Goal: Task Accomplishment & Management: Use online tool/utility

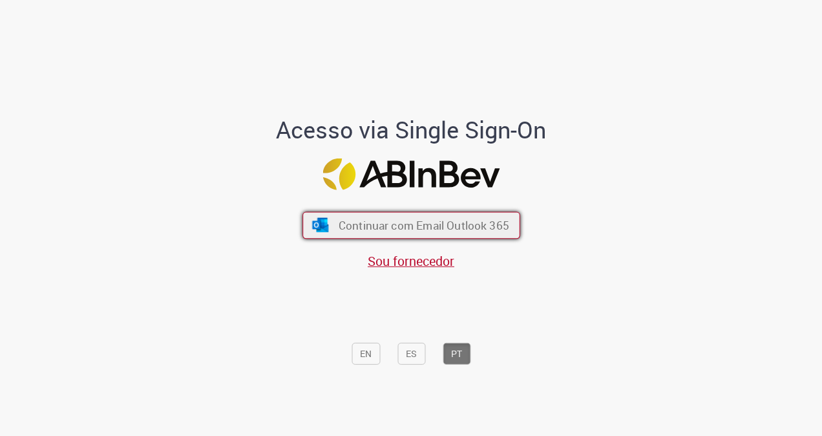
click at [471, 226] on span "Continuar com Email Outlook 365" at bounding box center [423, 225] width 171 height 15
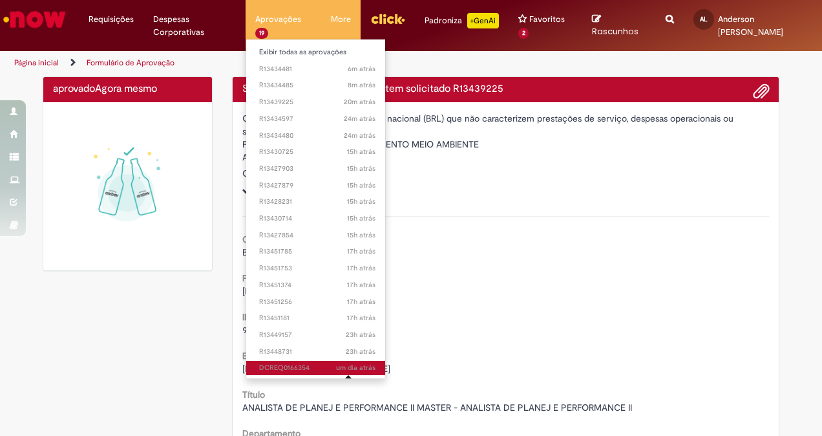
click at [336, 369] on span "um dia atrás" at bounding box center [355, 368] width 39 height 10
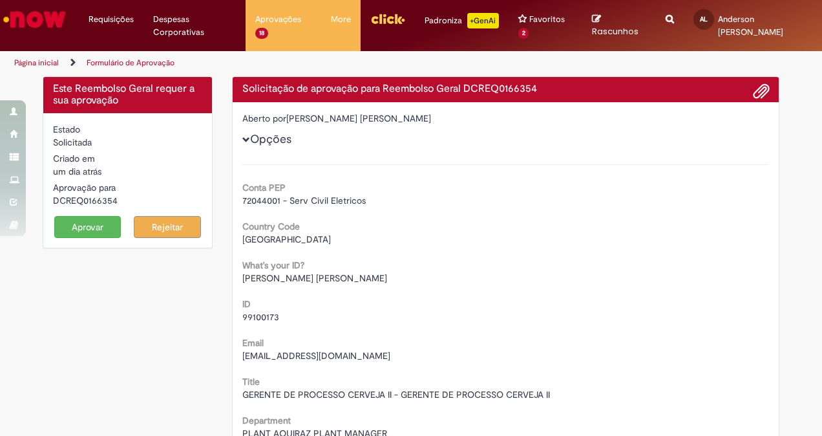
click at [81, 225] on button "Aprovar" at bounding box center [87, 227] width 67 height 22
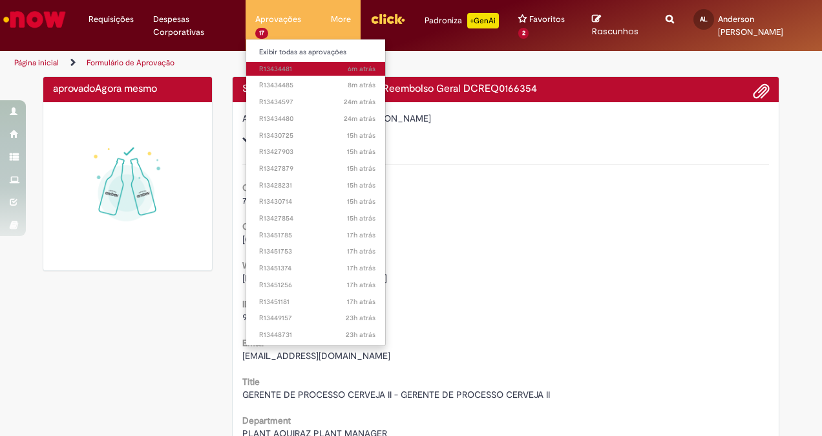
click at [280, 70] on span "6m atrás 6 minutos atrás R13434481" at bounding box center [317, 69] width 116 height 10
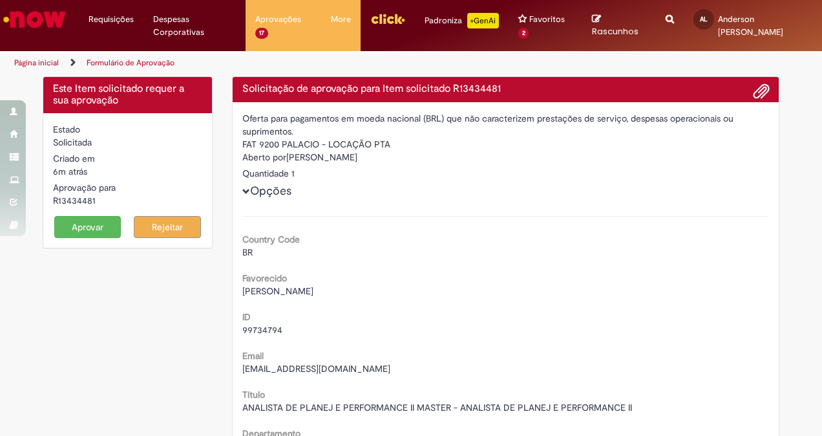
click at [94, 234] on button "Aprovar" at bounding box center [87, 227] width 67 height 22
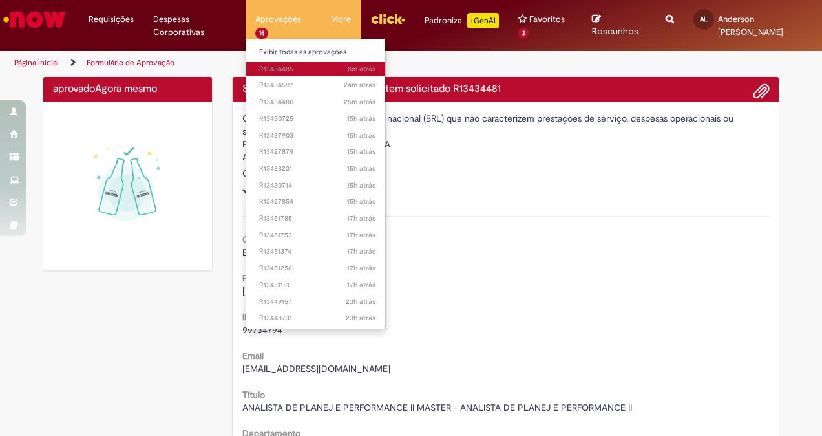
click at [287, 70] on span "8m atrás 8 minutos atrás R13434485" at bounding box center [317, 69] width 116 height 10
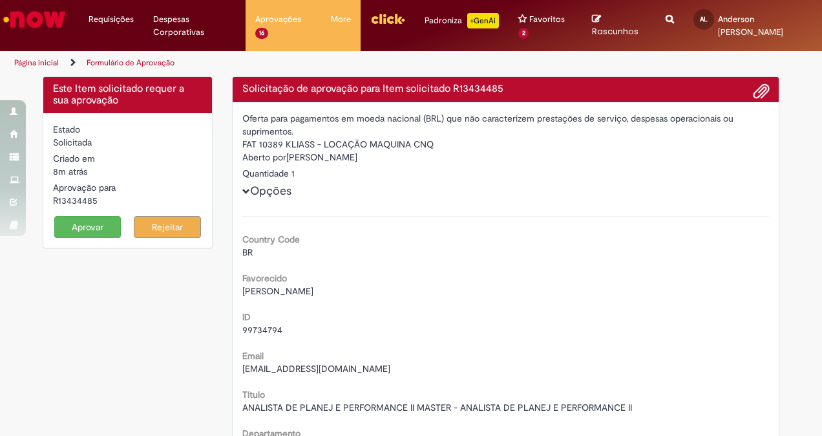
click at [106, 235] on button "Aprovar" at bounding box center [87, 227] width 67 height 22
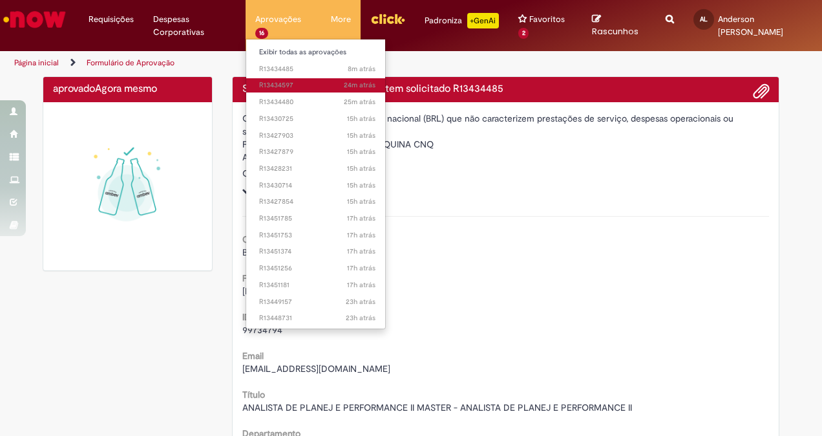
click at [285, 79] on link "24m atrás 24 minutos atrás R13434597" at bounding box center [317, 85] width 142 height 14
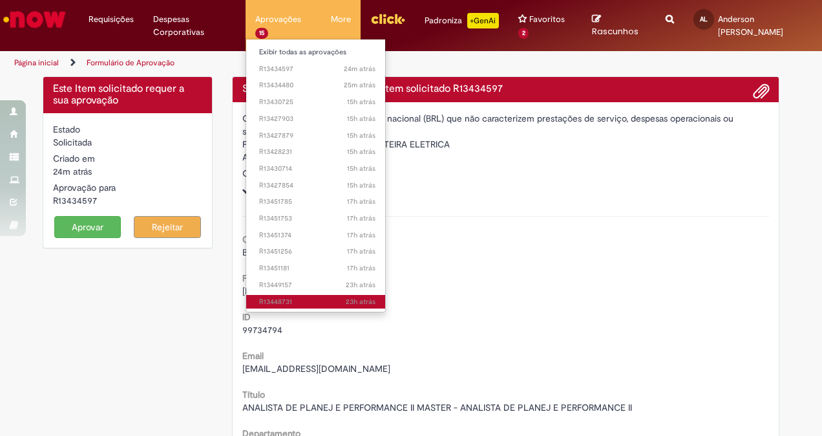
click at [297, 301] on span "23h atrás 23 horas atrás R13448731" at bounding box center [317, 302] width 116 height 10
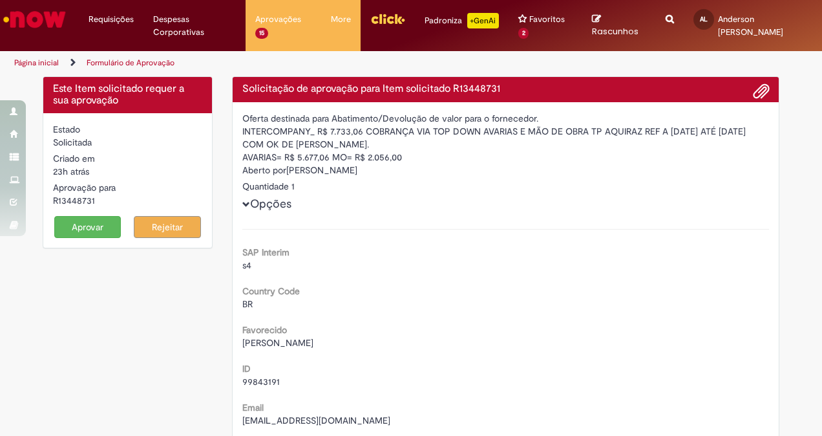
click at [62, 229] on button "Aprovar" at bounding box center [87, 227] width 67 height 22
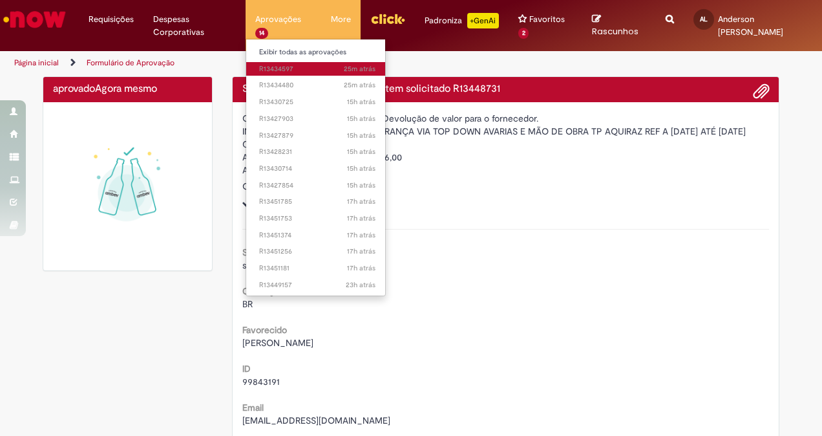
click at [297, 67] on span "25m atrás 25 minutos atrás R13434597" at bounding box center [317, 69] width 116 height 10
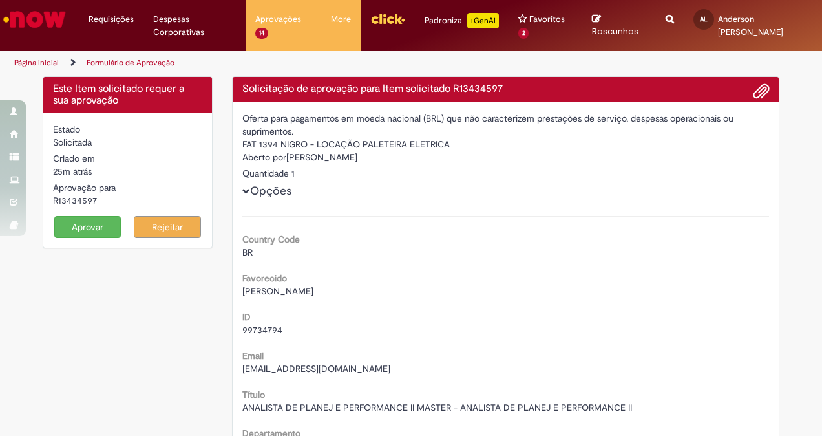
click at [79, 230] on button "Aprovar" at bounding box center [87, 227] width 67 height 22
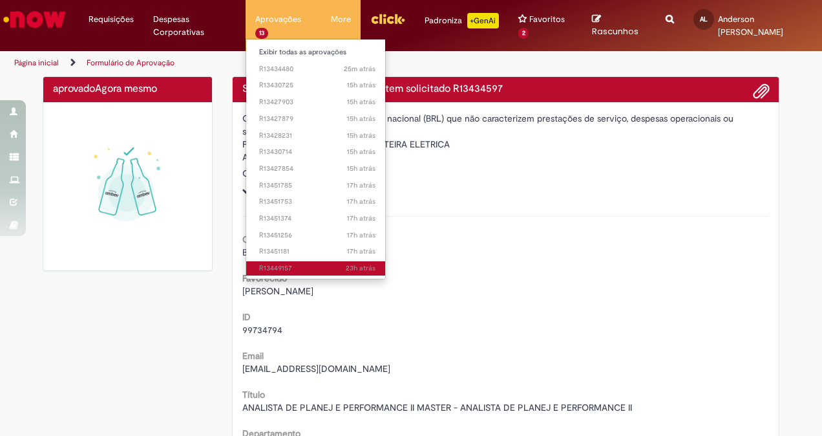
click at [291, 261] on link "23h atrás 23 horas atrás R13449157" at bounding box center [317, 268] width 142 height 14
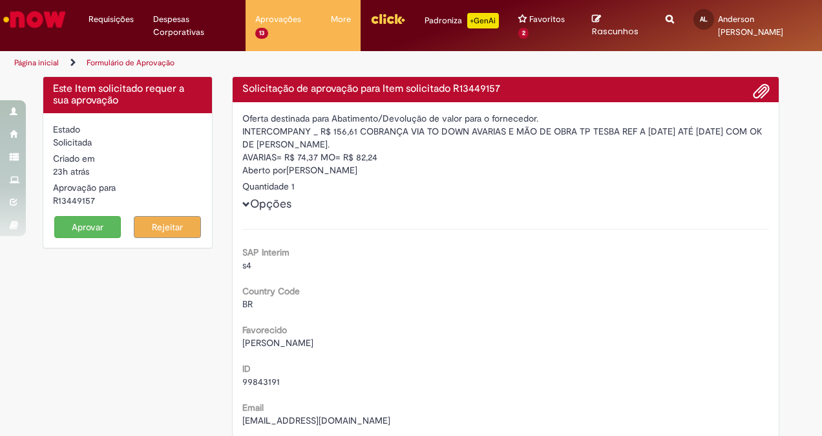
click at [80, 225] on button "Aprovar" at bounding box center [87, 227] width 67 height 22
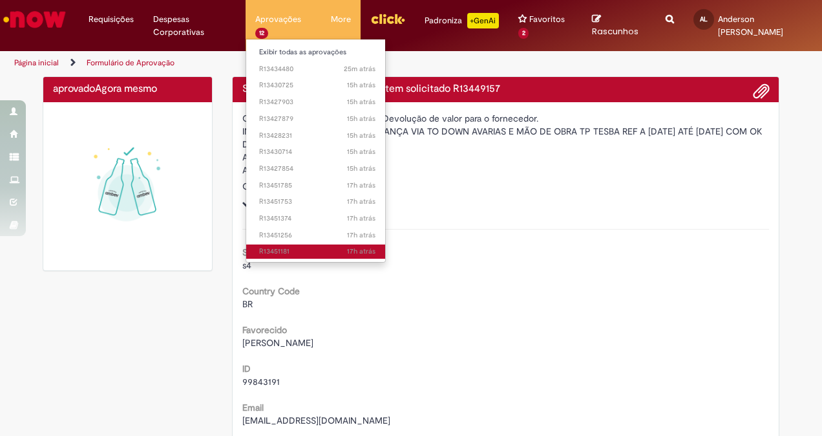
click at [295, 252] on span "17h atrás 17 horas atrás R13451181" at bounding box center [317, 251] width 116 height 10
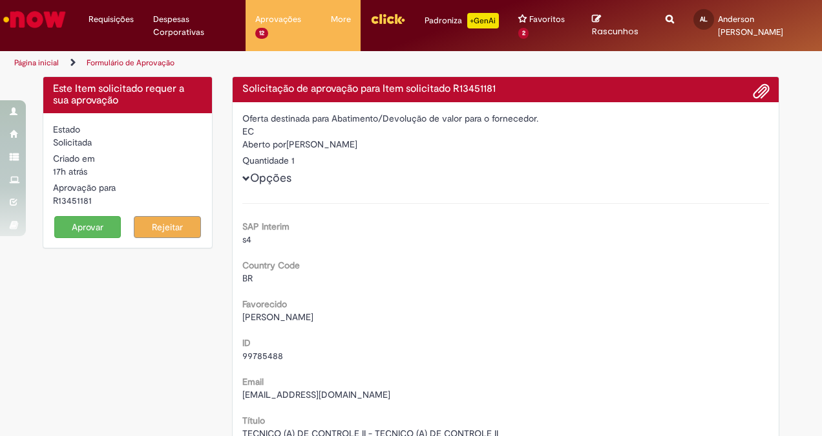
click at [91, 222] on button "Aprovar" at bounding box center [87, 227] width 67 height 22
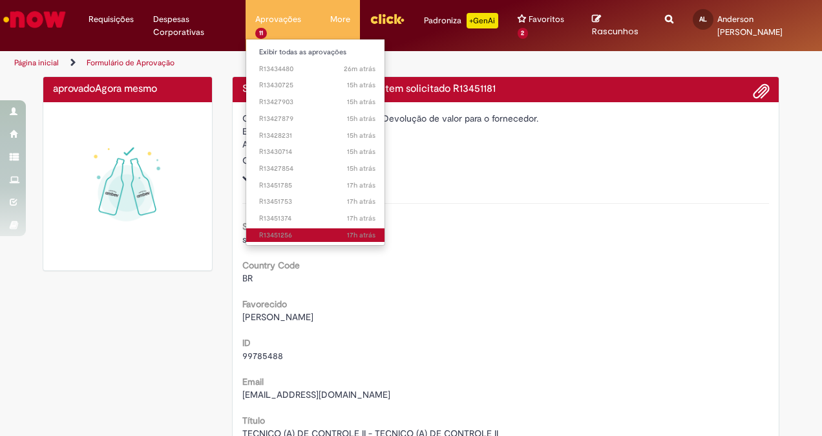
click at [339, 228] on link "17h atrás 17 horas atrás R13451256" at bounding box center [317, 235] width 142 height 14
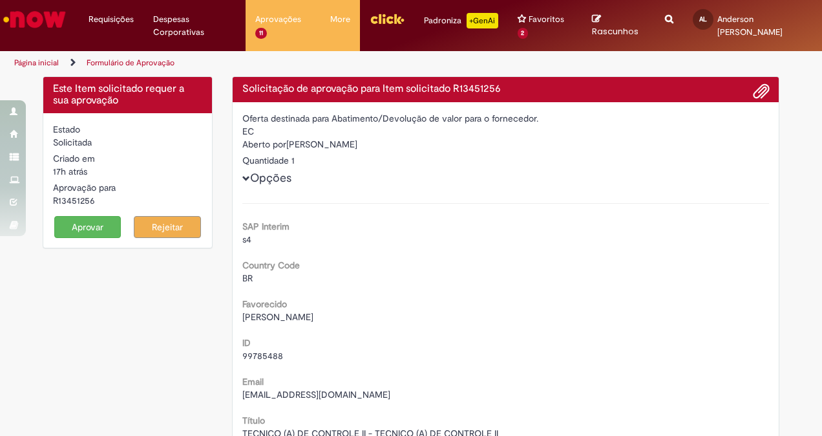
click at [94, 227] on button "Aprovar" at bounding box center [87, 227] width 67 height 22
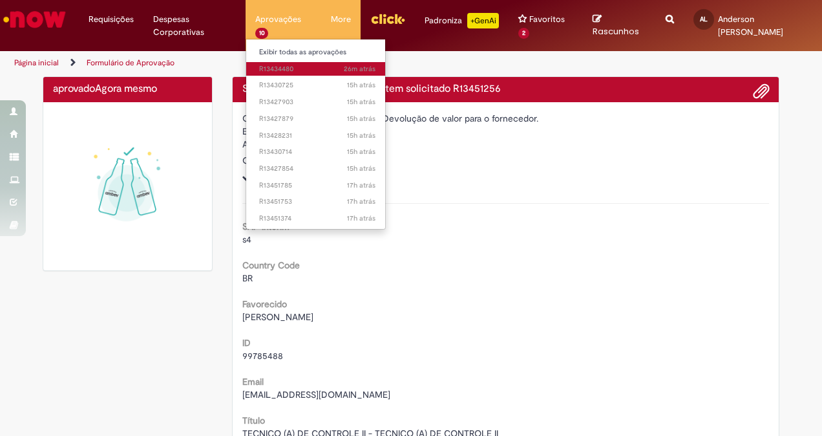
click at [277, 67] on span "26m atrás 26 minutos atrás R13434480" at bounding box center [317, 69] width 116 height 10
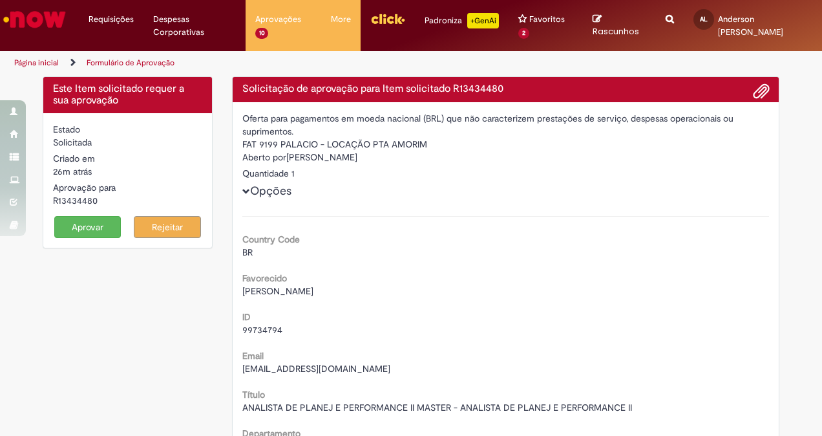
click at [81, 223] on button "Aprovar" at bounding box center [87, 227] width 67 height 22
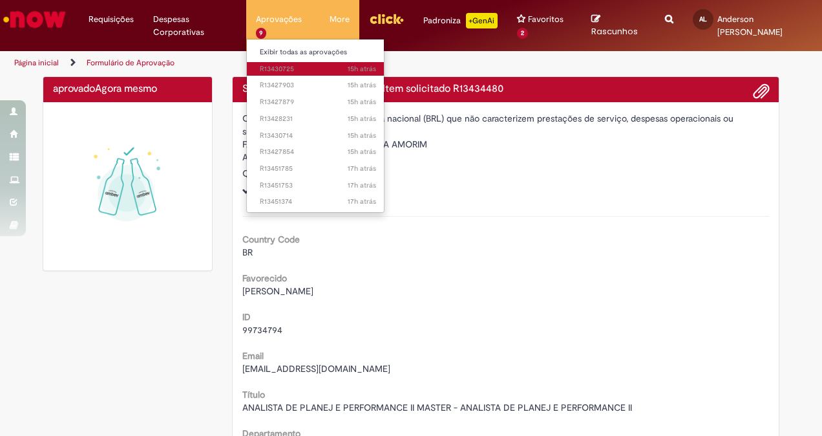
click at [279, 70] on span "15h atrás 15 horas atrás R13430725" at bounding box center [318, 69] width 116 height 10
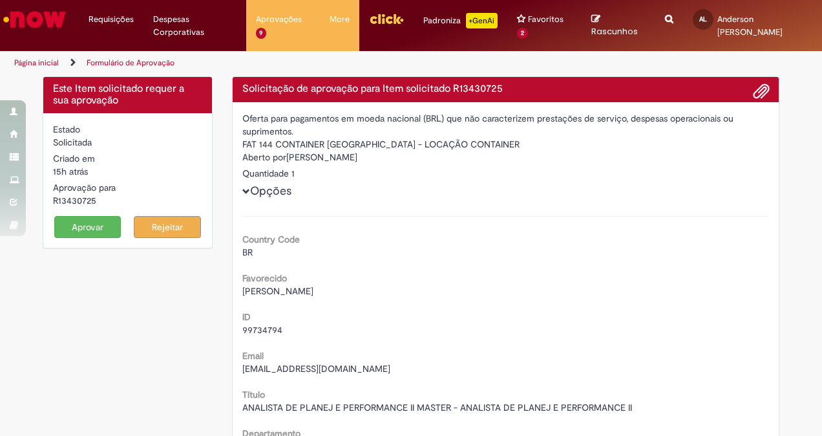
click at [93, 225] on button "Aprovar" at bounding box center [87, 227] width 67 height 22
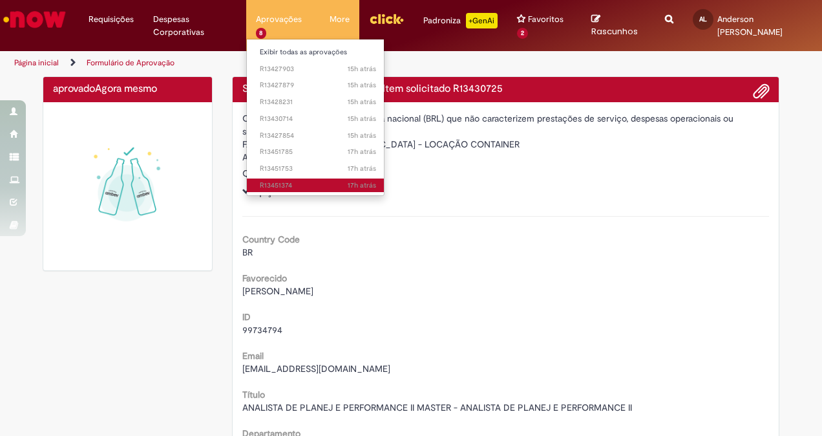
click at [295, 185] on span "17h atrás 17 horas atrás R13451374" at bounding box center [318, 185] width 116 height 10
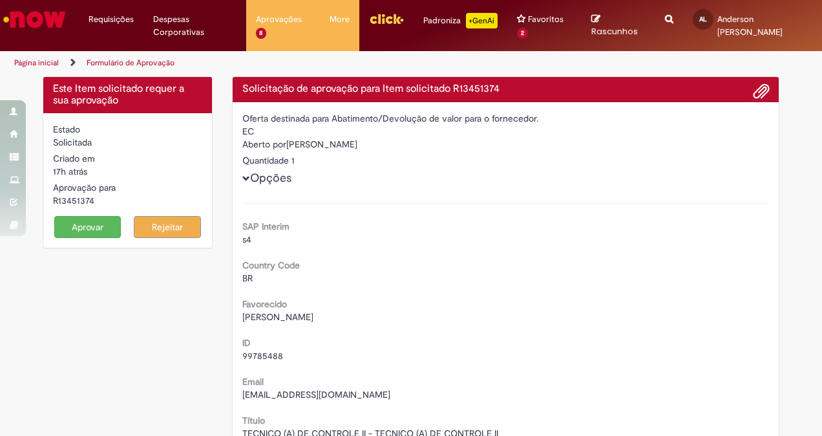
click at [75, 229] on button "Aprovar" at bounding box center [87, 227] width 67 height 22
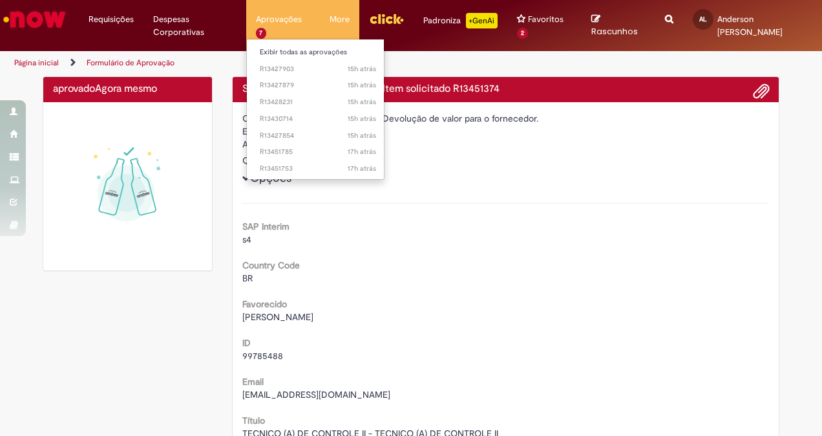
click at [281, 78] on li "15h atrás 15 horas atrás R13427879" at bounding box center [318, 84] width 142 height 17
click at [282, 168] on span "17h atrás 17 horas atrás R13451753" at bounding box center [318, 169] width 116 height 10
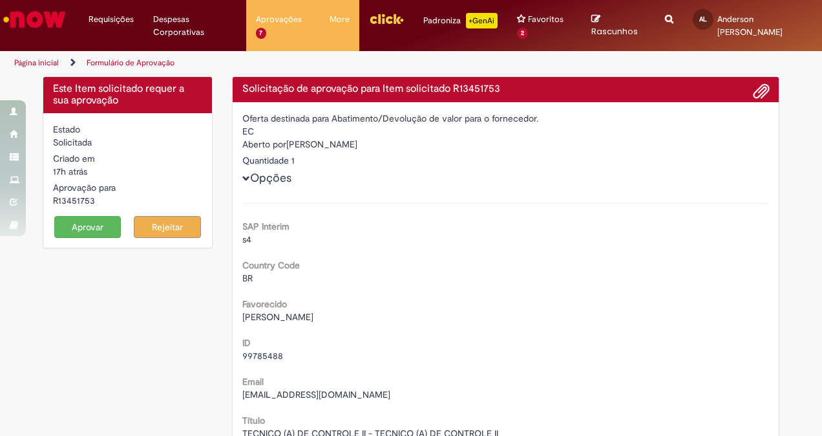
click at [102, 220] on button "Aprovar" at bounding box center [87, 227] width 67 height 22
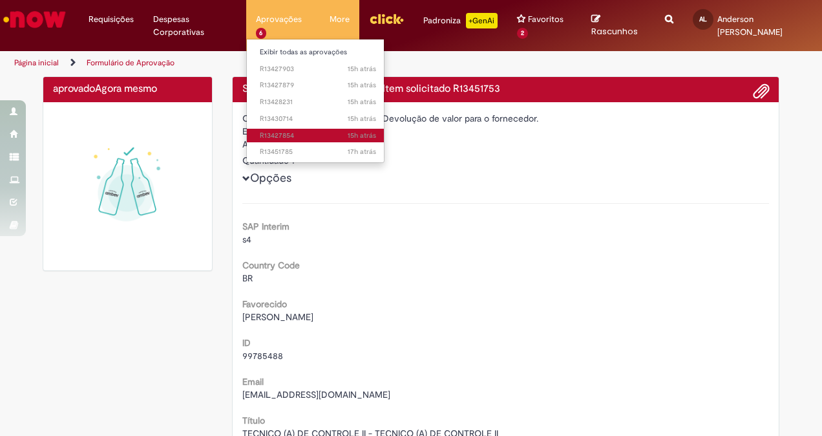
click at [282, 134] on span "15h atrás 15 horas atrás R13427854" at bounding box center [318, 136] width 116 height 10
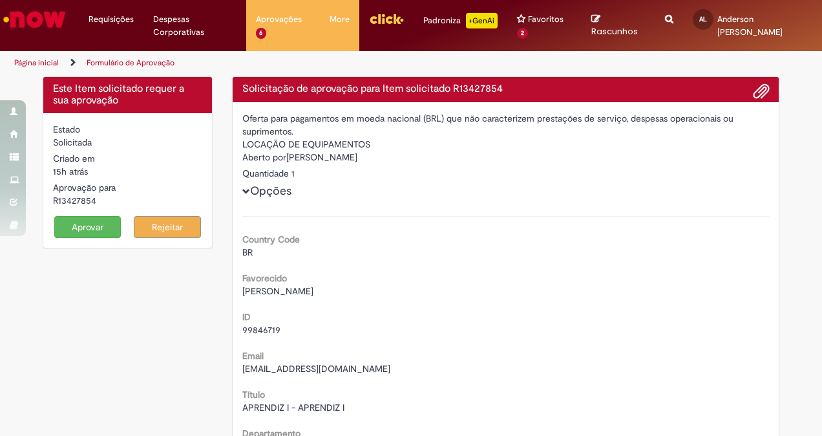
click at [78, 230] on button "Aprovar" at bounding box center [87, 227] width 67 height 22
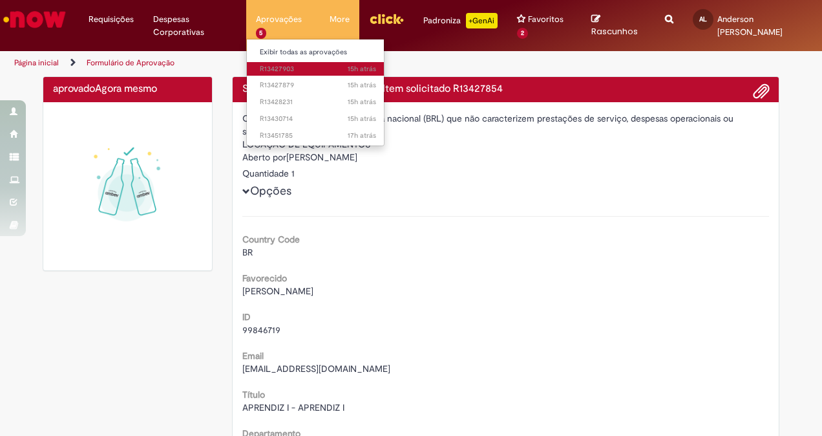
click at [270, 68] on span "15h atrás 15 horas atrás R13427903" at bounding box center [318, 69] width 116 height 10
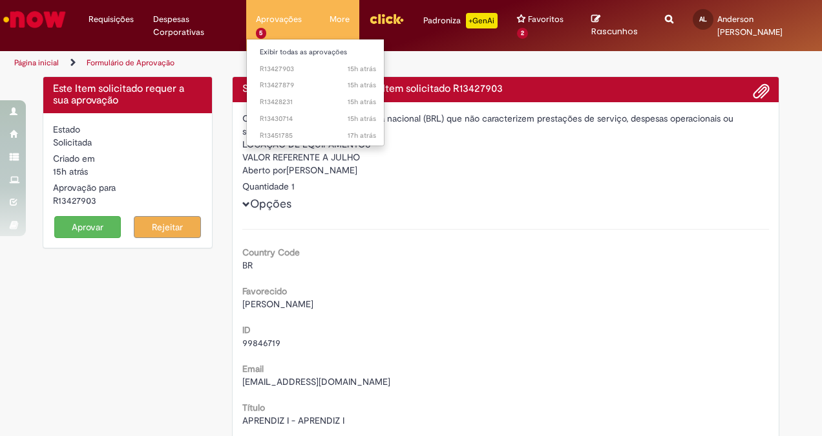
click at [279, 109] on li "15h atrás 15 horas atrás R13430714" at bounding box center [318, 117] width 142 height 17
click at [285, 100] on span "15h atrás 15 horas atrás R13428231" at bounding box center [318, 102] width 116 height 10
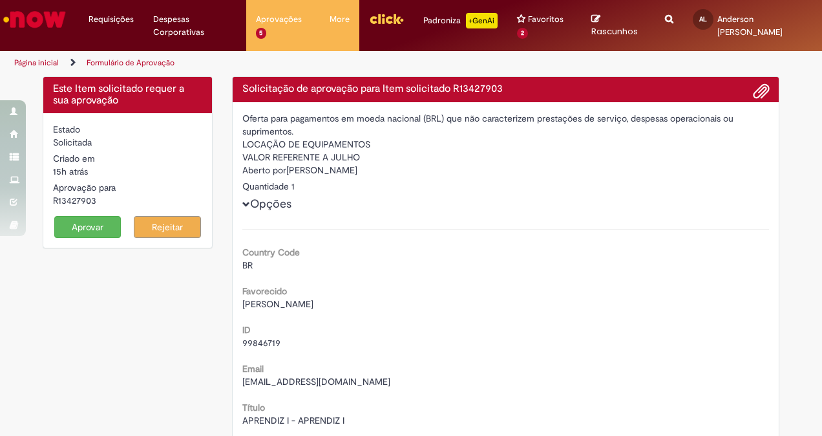
click at [98, 224] on button "Aprovar" at bounding box center [87, 227] width 67 height 22
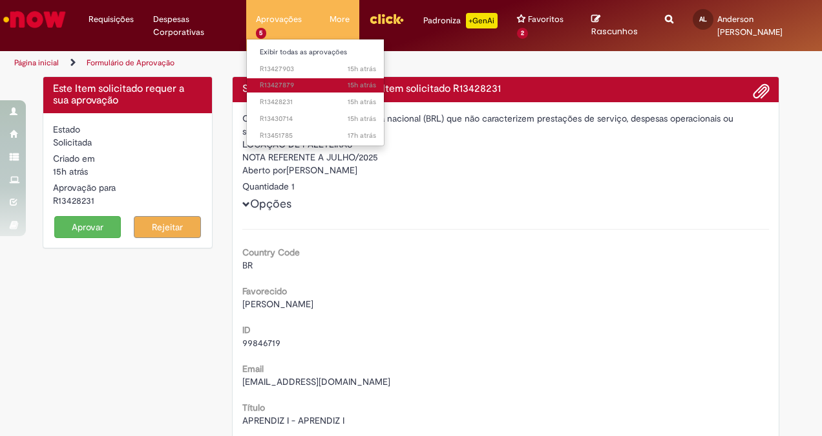
click at [268, 89] on span "15h atrás 15 horas atrás R13427879" at bounding box center [318, 85] width 116 height 10
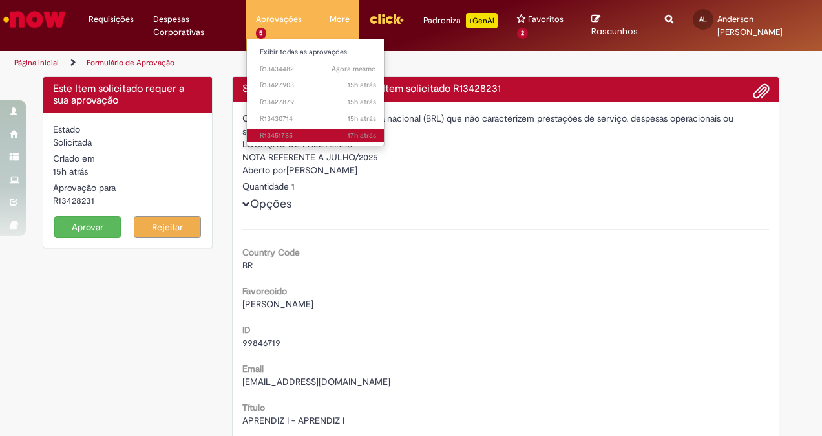
click at [277, 133] on span "17h atrás 17 horas atrás R13451785" at bounding box center [318, 136] width 116 height 10
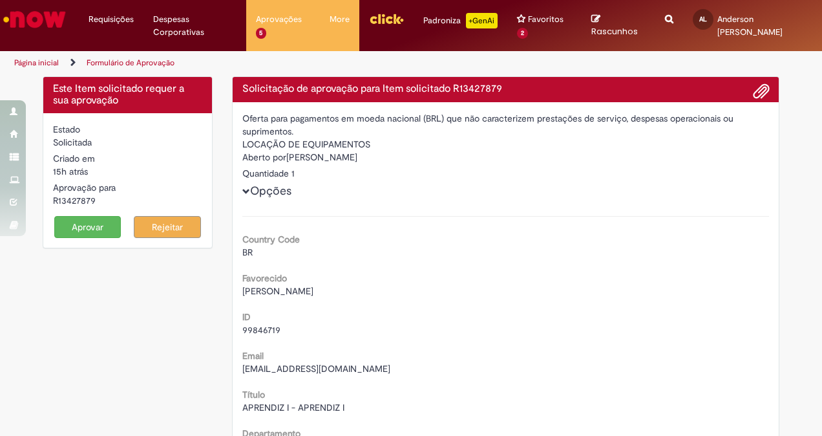
click at [107, 228] on button "Aprovar" at bounding box center [87, 227] width 67 height 22
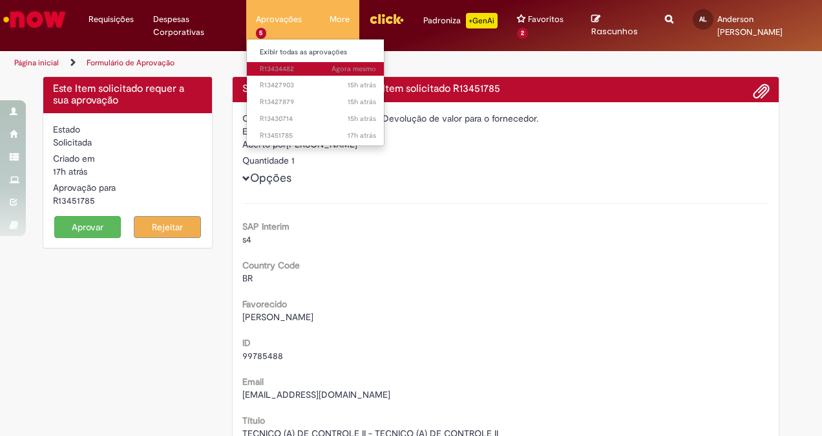
click at [270, 62] on link "Agora mesmo Agora mesmo R13434482" at bounding box center [318, 69] width 142 height 14
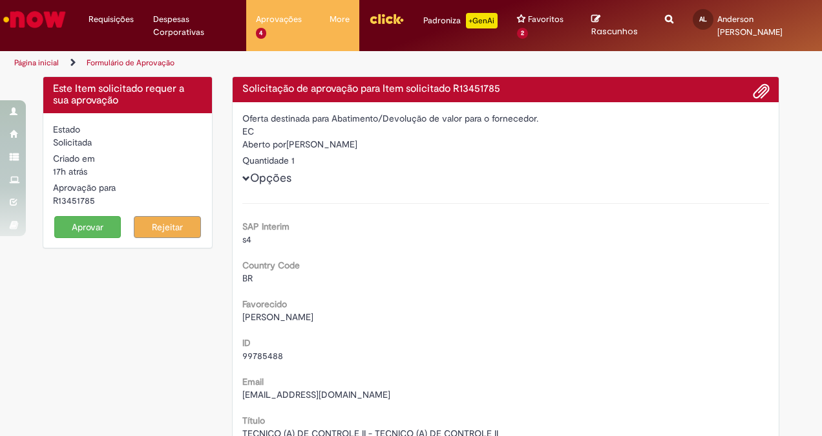
click at [89, 224] on button "Aprovar" at bounding box center [87, 227] width 67 height 22
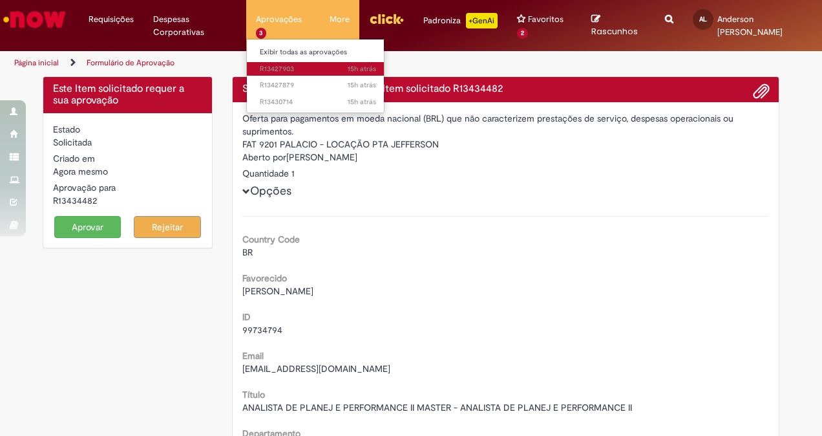
click at [263, 67] on span "15h atrás 15 horas atrás R13427903" at bounding box center [318, 69] width 116 height 10
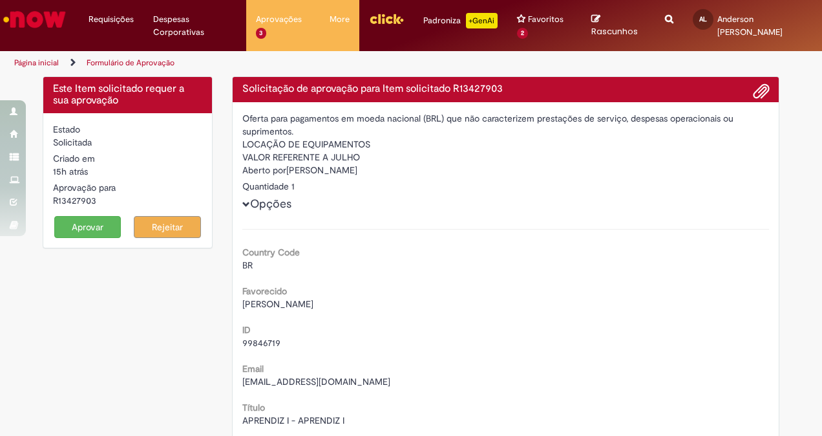
click at [96, 220] on button "Aprovar" at bounding box center [87, 227] width 67 height 22
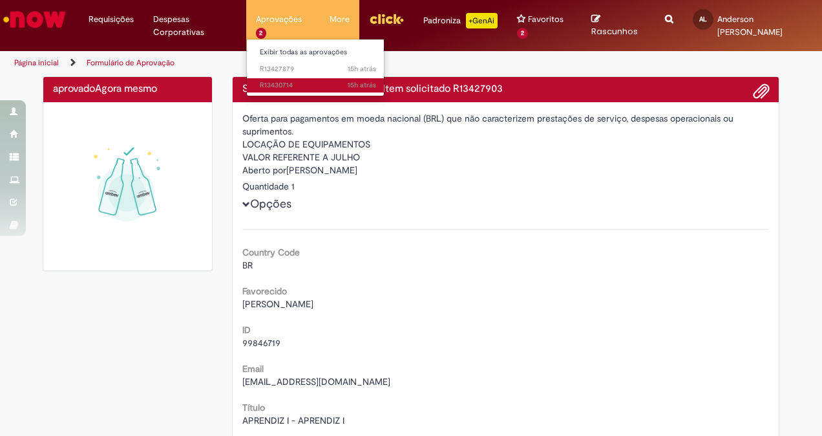
click at [292, 80] on span "15h atrás 15 horas atrás R13430714" at bounding box center [318, 85] width 116 height 10
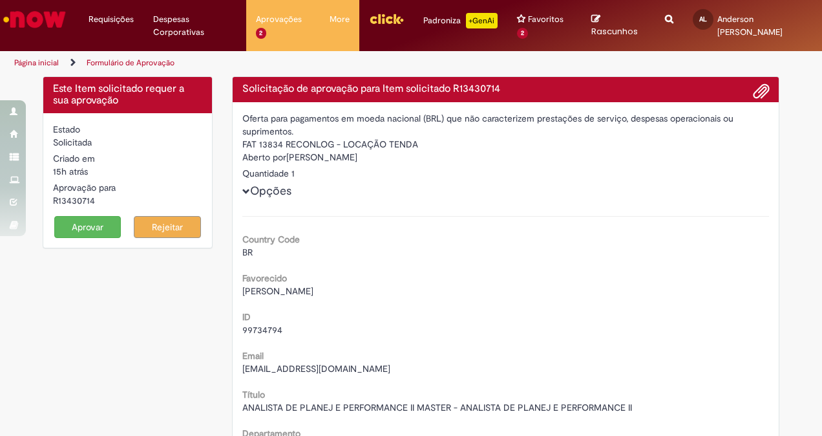
click at [96, 220] on button "Aprovar" at bounding box center [87, 227] width 67 height 22
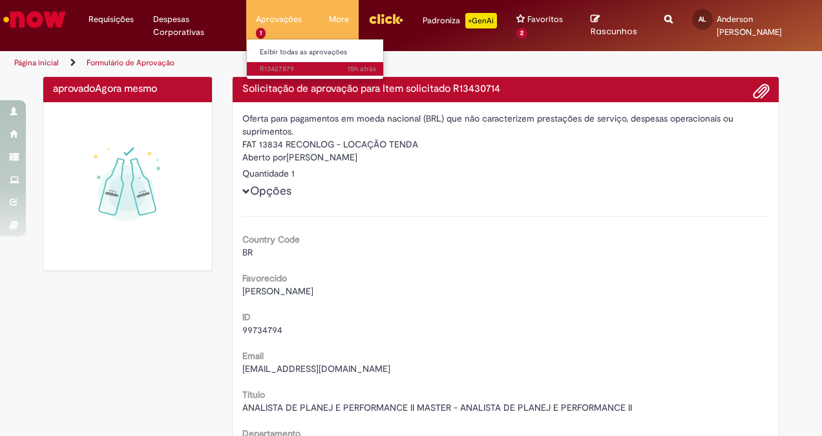
click at [266, 64] on span "15h atrás 15 horas atrás R13427879" at bounding box center [318, 69] width 116 height 10
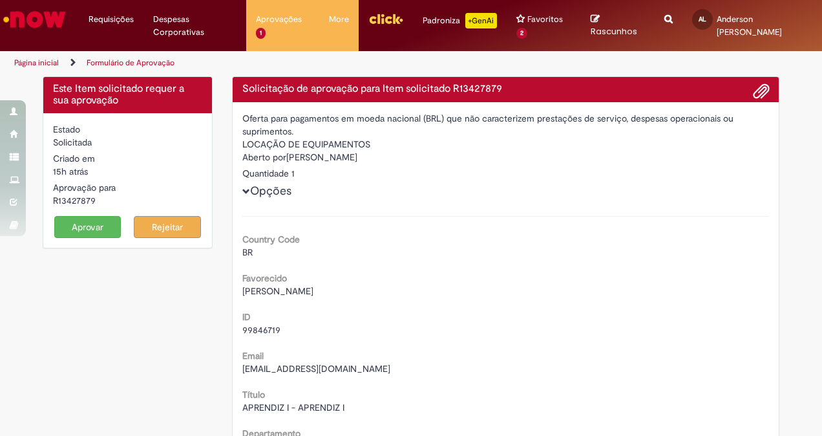
click at [93, 228] on button "Aprovar" at bounding box center [87, 227] width 67 height 22
